Goal: Communication & Community: Answer question/provide support

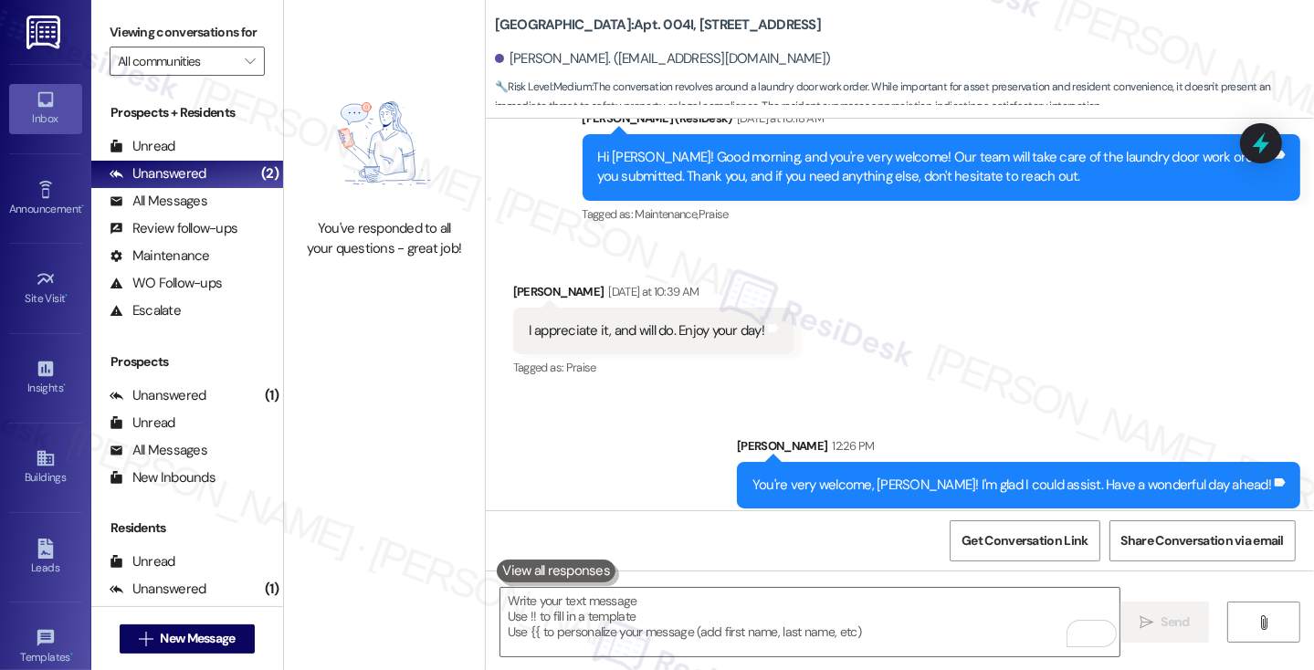
scroll to position [4782, 0]
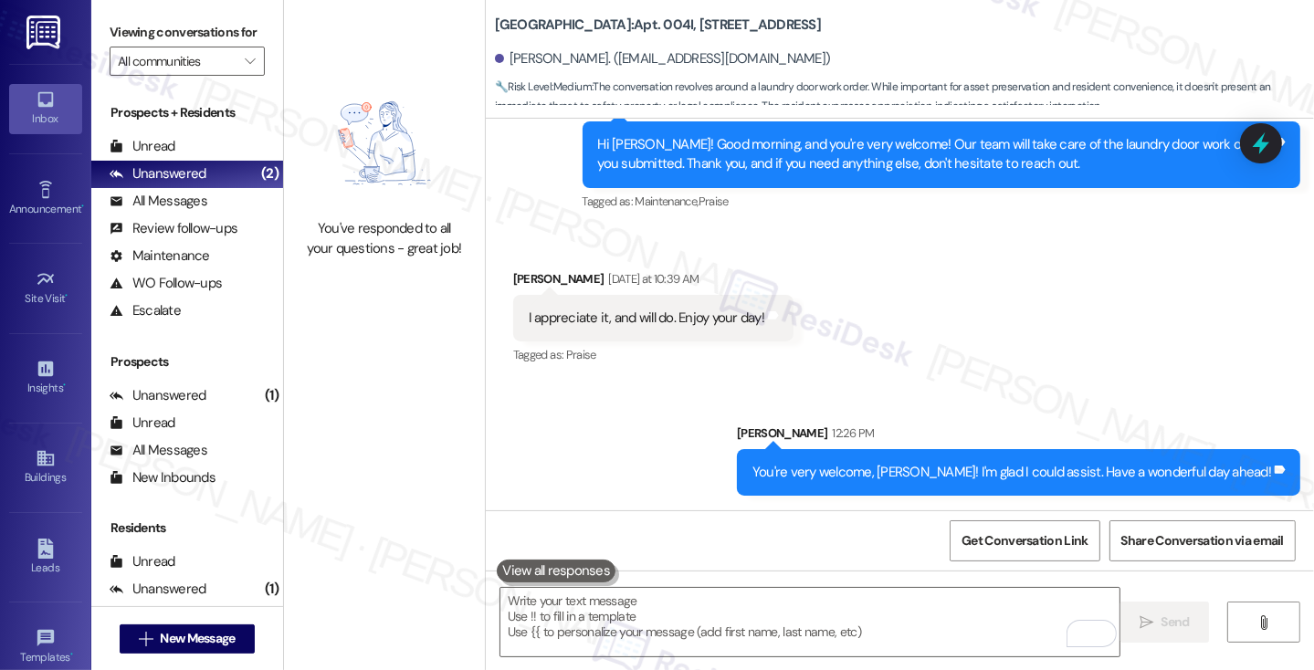
click at [698, 328] on div "I appreciate it, and will do. Enjoy your day! Tags and notes" at bounding box center [653, 318] width 280 height 47
click at [186, 161] on div "Unread (0)" at bounding box center [187, 146] width 192 height 27
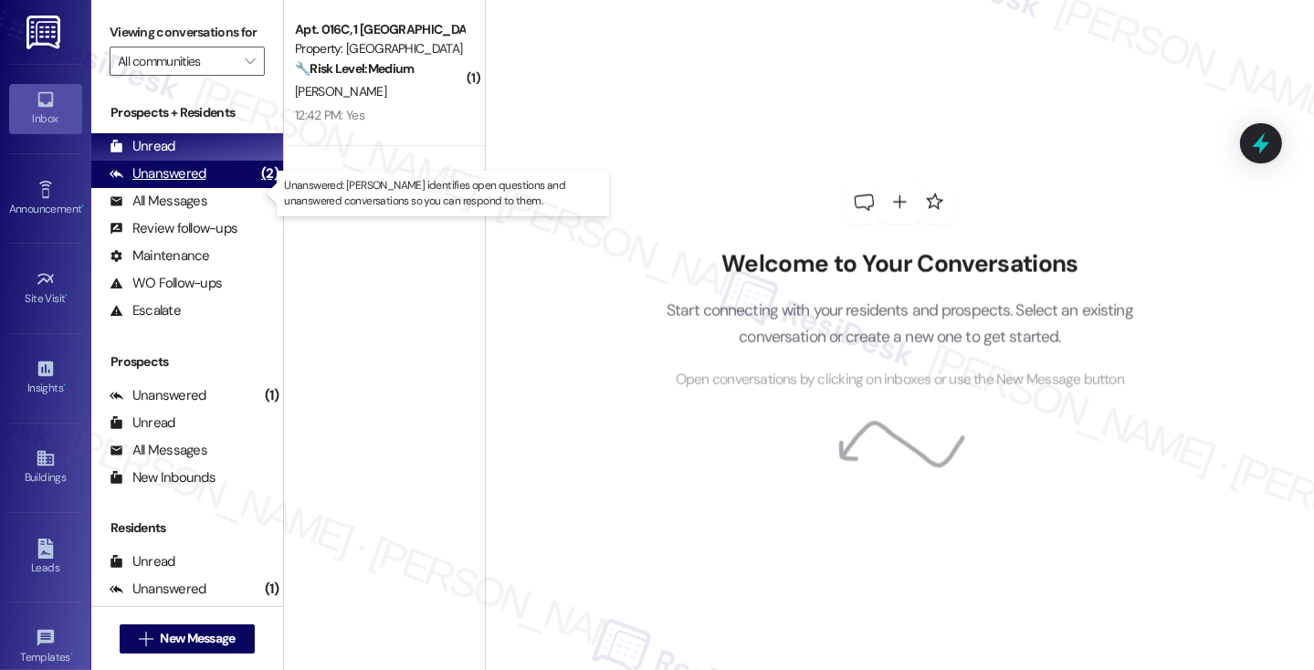
click at [187, 184] on div "Unanswered" at bounding box center [158, 173] width 97 height 19
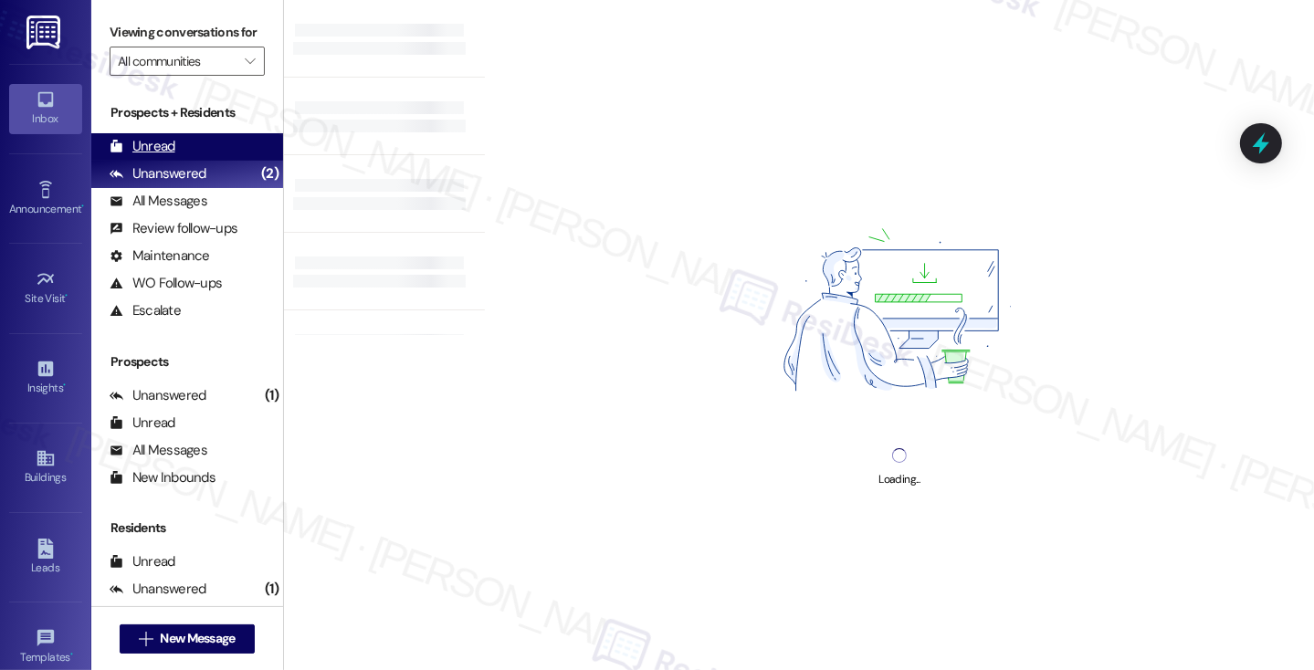
click at [201, 161] on div "Unread (0)" at bounding box center [187, 146] width 192 height 27
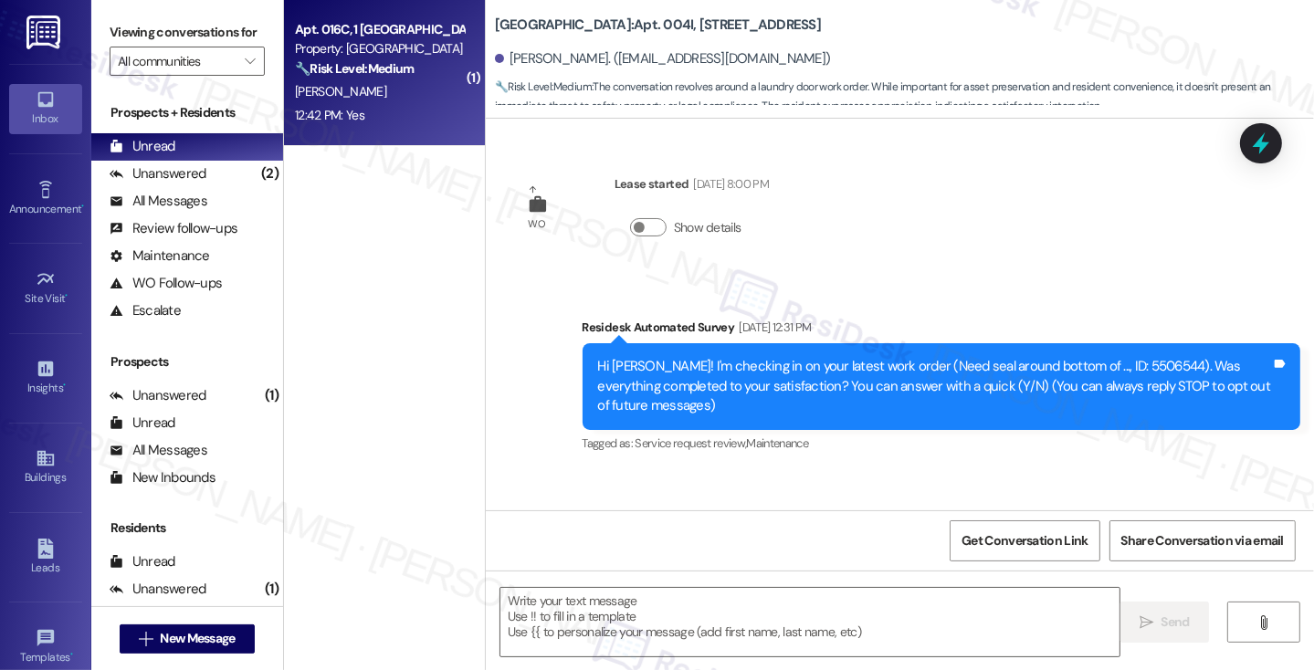
click at [404, 79] on div "🔧 Risk Level: Medium The resident responded positively to a follow-up regarding…" at bounding box center [379, 68] width 169 height 19
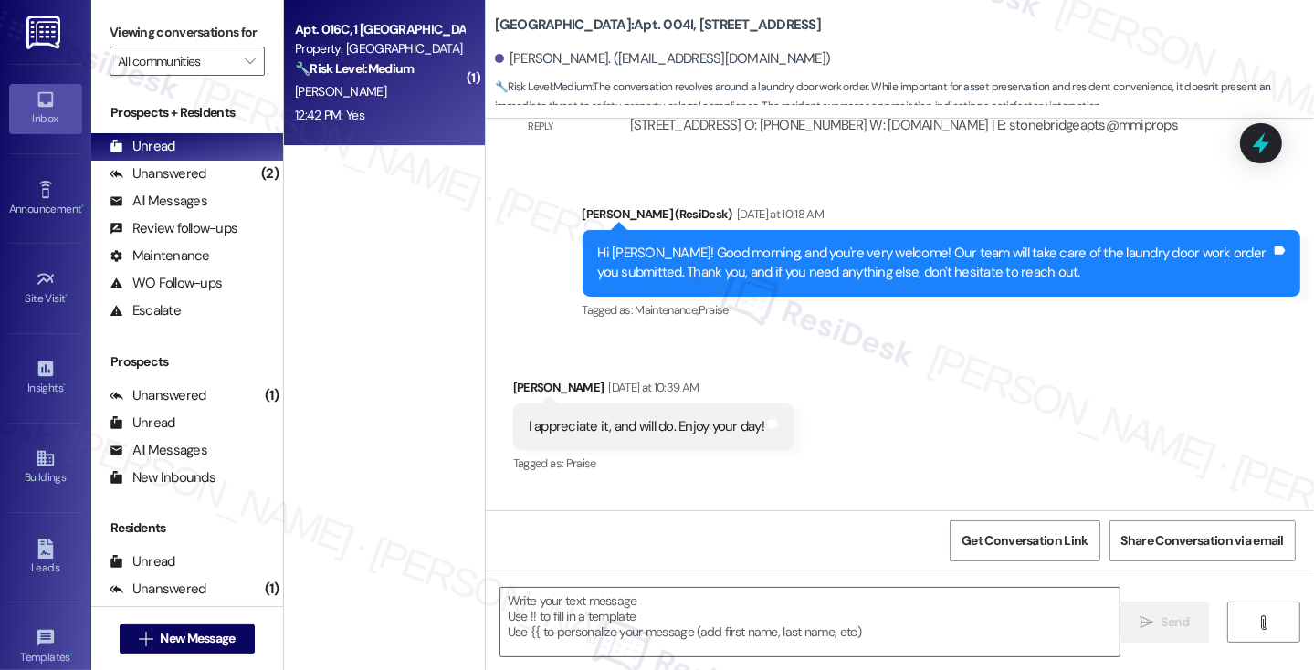
type textarea "Fetching suggested responses. Please feel free to read through the conversation…"
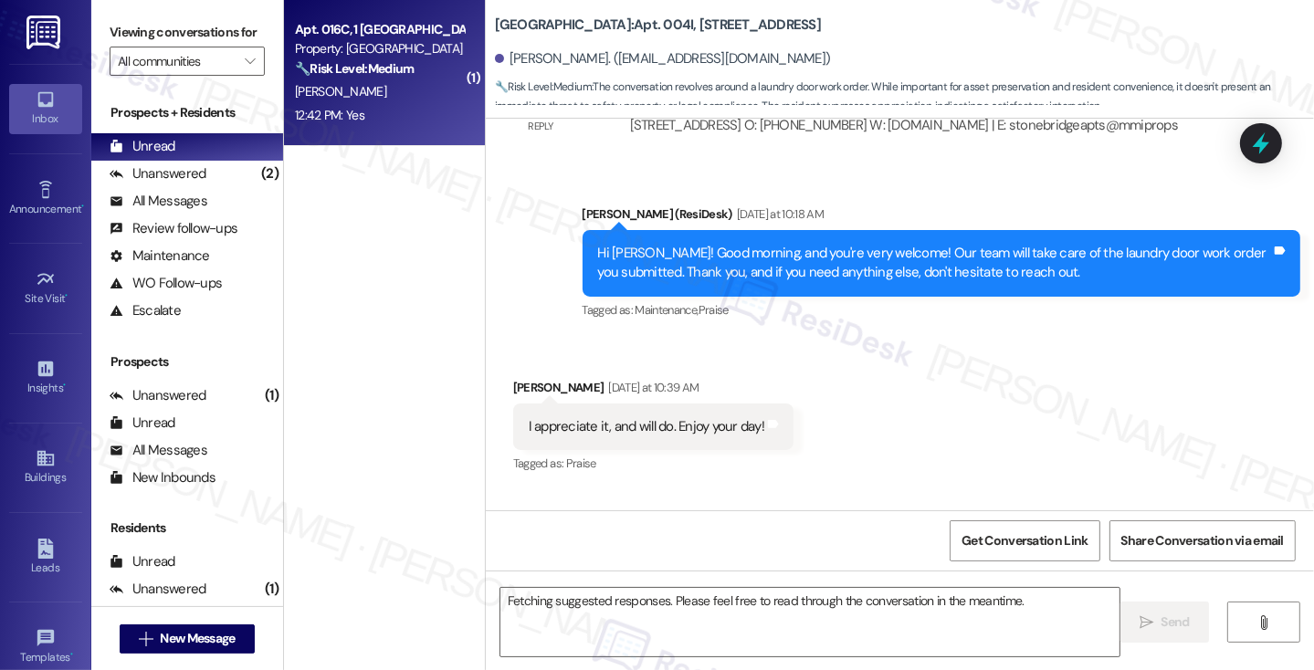
scroll to position [95, 0]
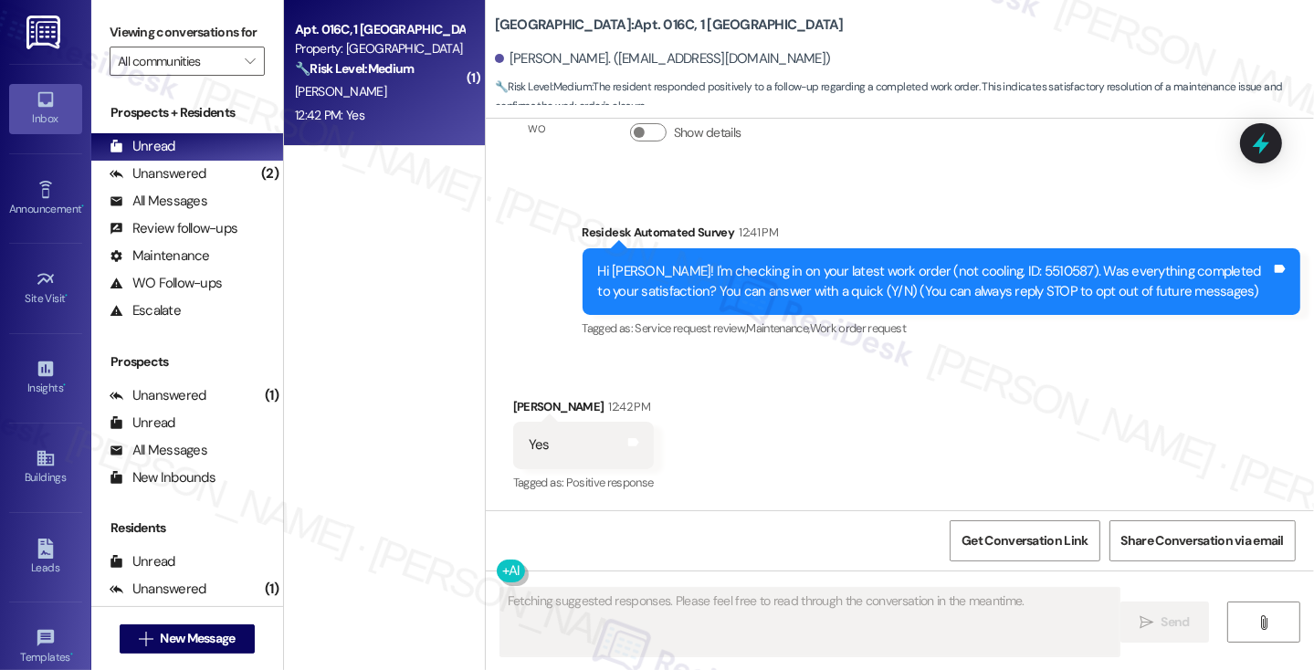
click at [987, 288] on div "Hi [PERSON_NAME]! I'm checking in on your latest work order (not cooling, ID: 5…" at bounding box center [934, 281] width 673 height 39
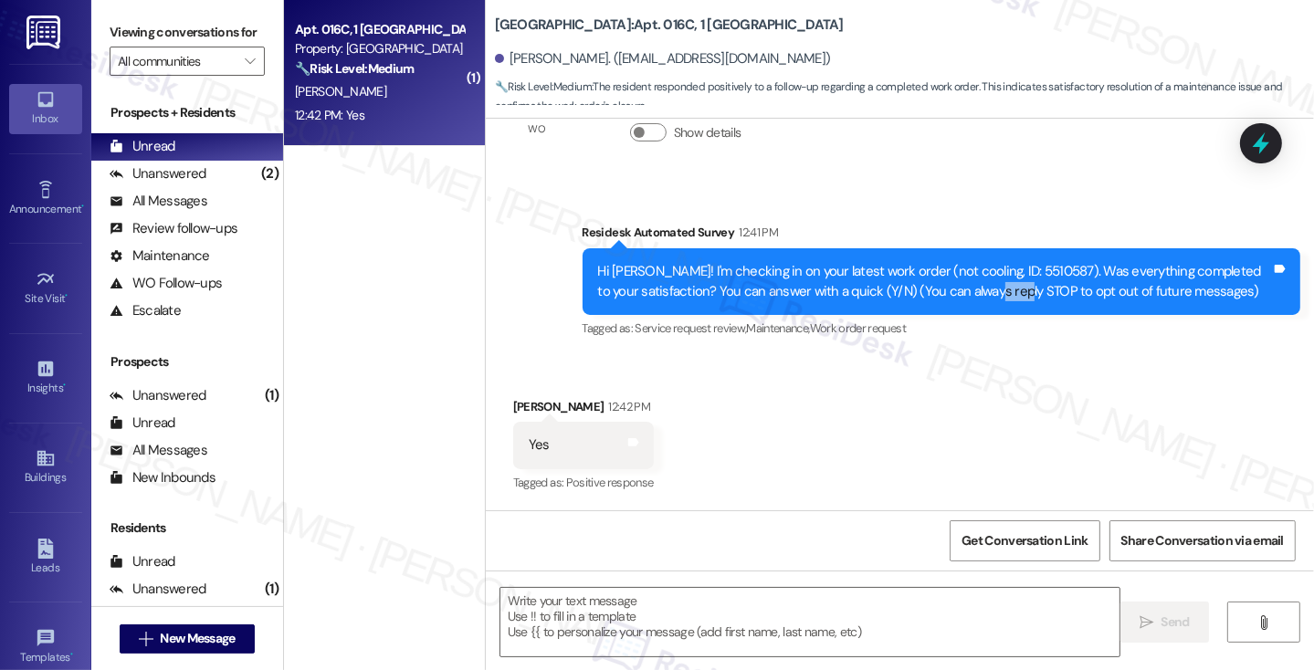
click at [987, 288] on div "Hi [PERSON_NAME]! I'm checking in on your latest work order (not cooling, ID: 5…" at bounding box center [934, 281] width 673 height 39
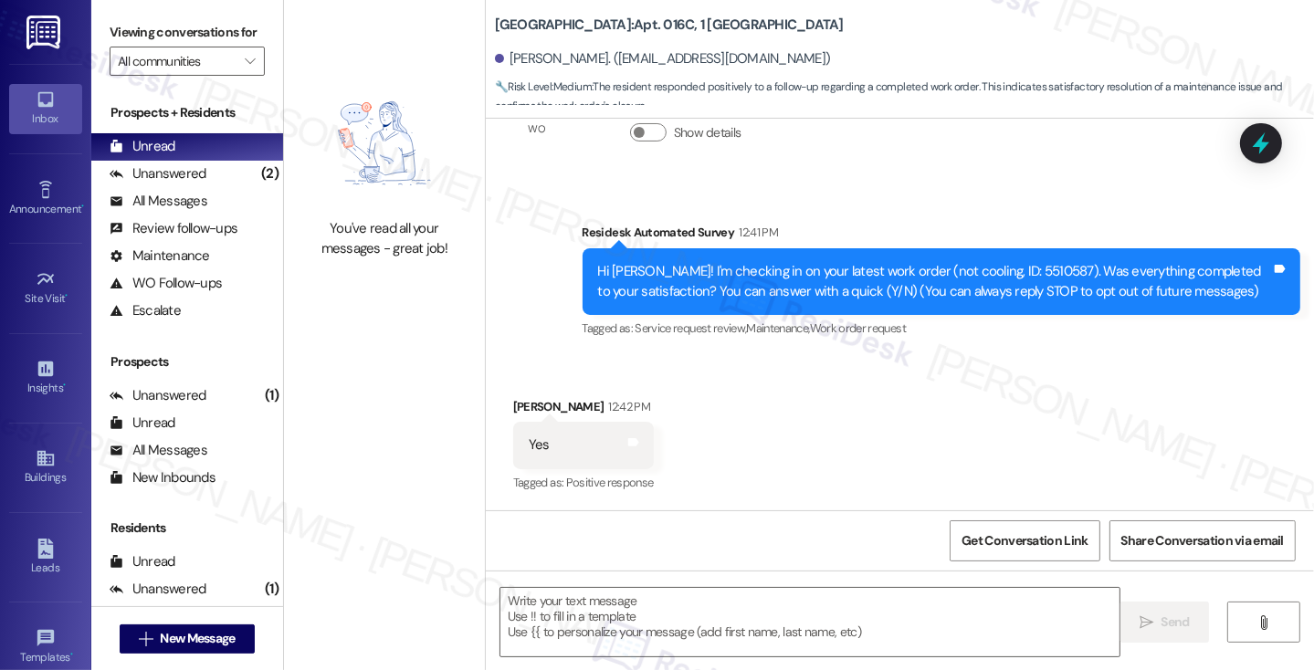
click at [135, 21] on label "Viewing conversations for" at bounding box center [187, 32] width 155 height 28
click at [668, 605] on textarea at bounding box center [810, 622] width 619 height 69
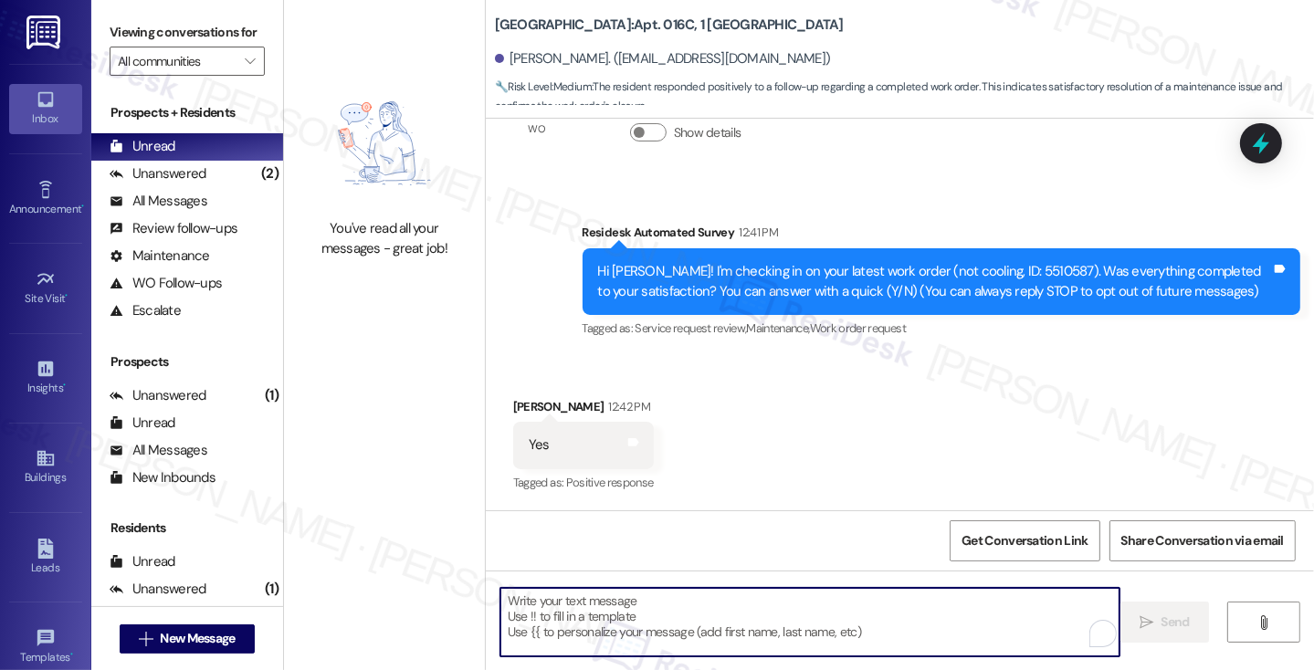
paste textarea "Hi {{first_name}}! I'm glad to hear that the latest work order was completed to…"
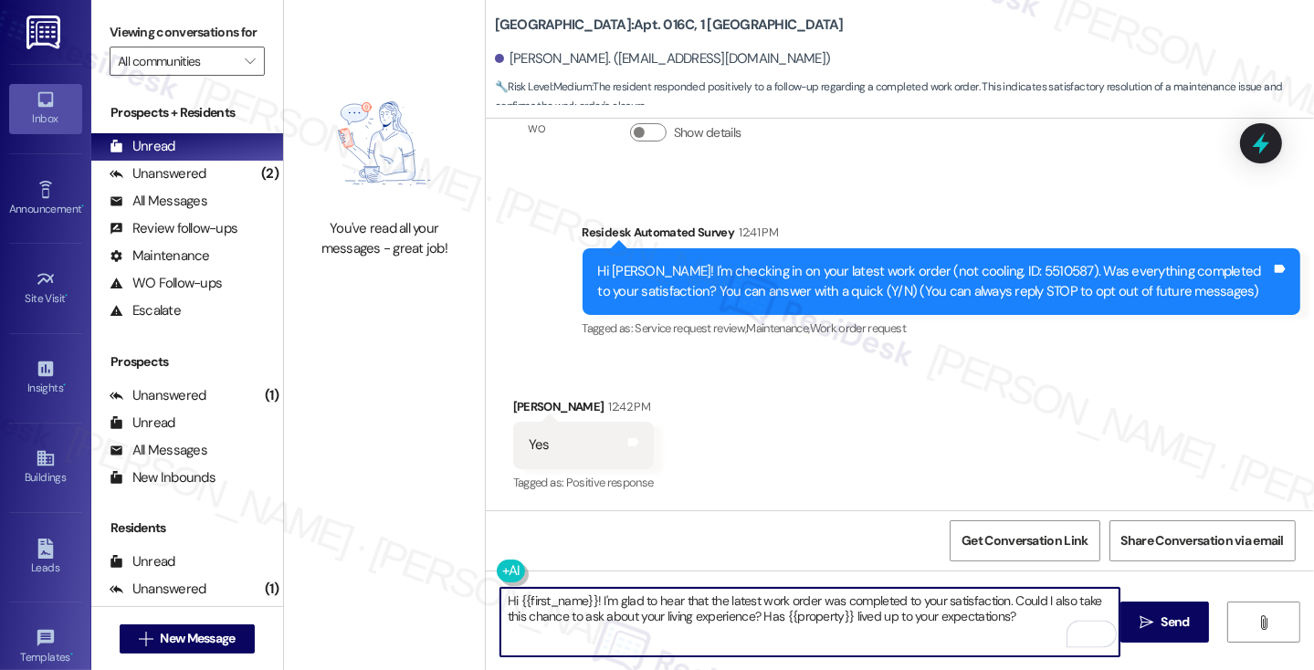
type textarea "Hi {{first_name}}! I'm glad to hear that the latest work order was completed to…"
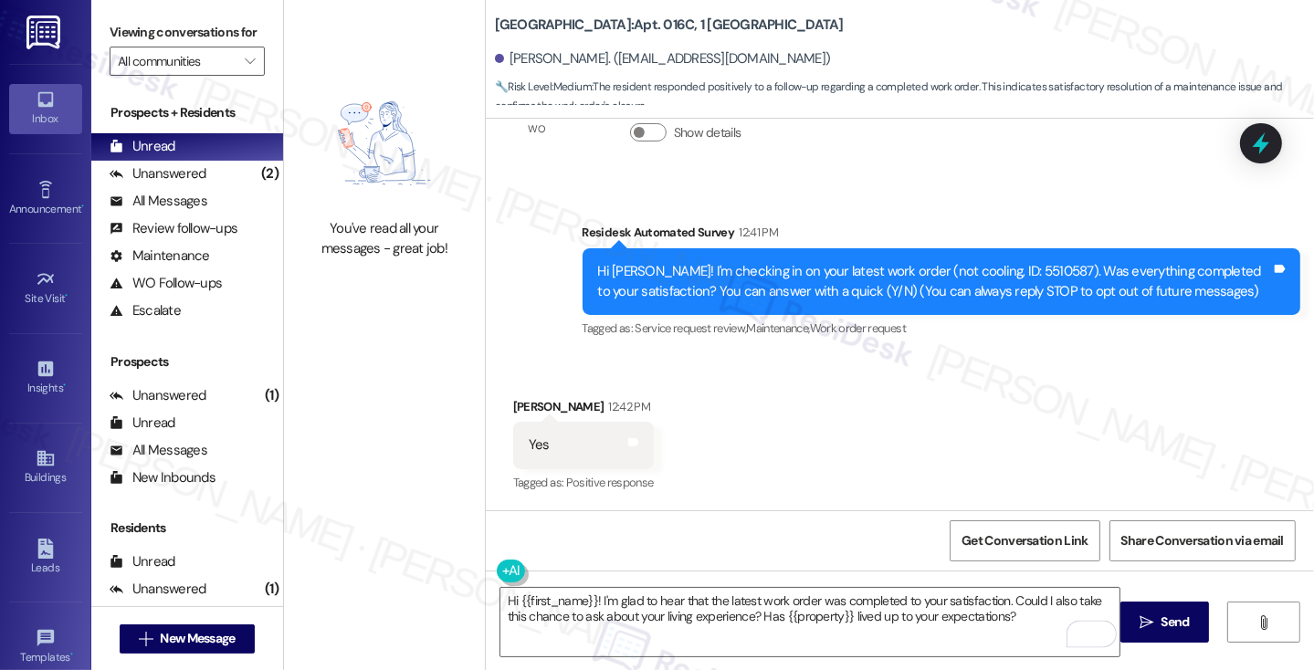
click at [535, 401] on div "[PERSON_NAME] 12:42 PM" at bounding box center [583, 410] width 141 height 26
click at [1125, 609] on button " Send" at bounding box center [1165, 622] width 89 height 41
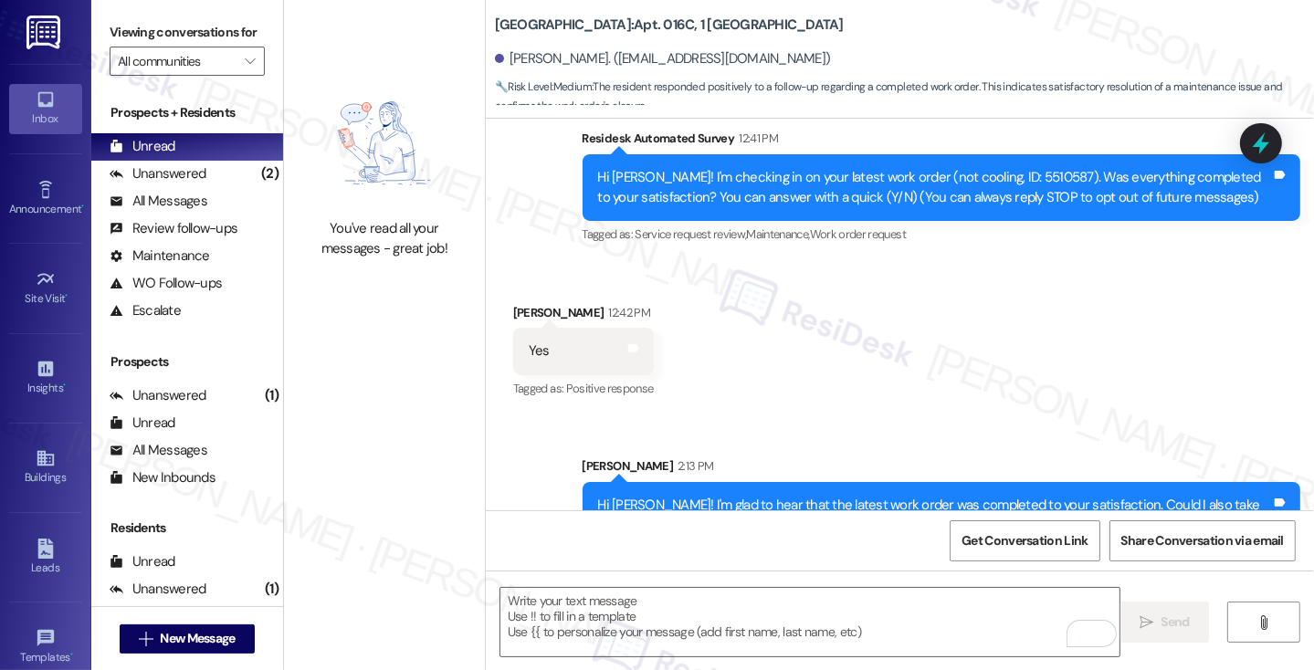
scroll to position [242, 0]
